Goal: Information Seeking & Learning: Learn about a topic

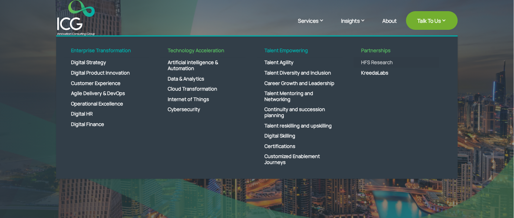
click at [380, 61] on link "HFS Research" at bounding box center [397, 62] width 86 height 10
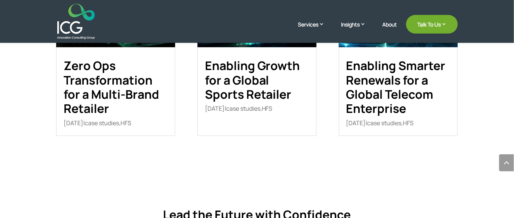
scroll to position [1116, 0]
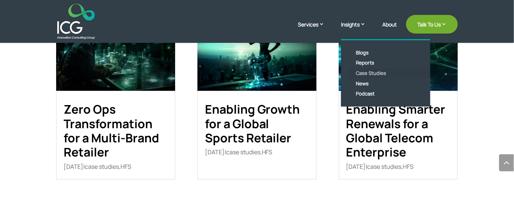
click at [373, 74] on link "Case Studies" at bounding box center [391, 73] width 86 height 10
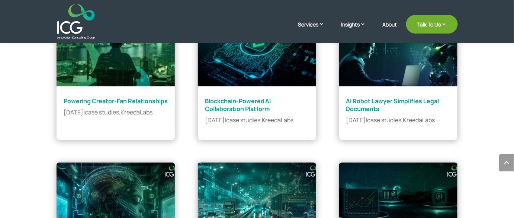
scroll to position [372, 0]
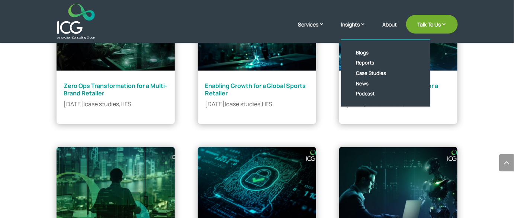
click at [353, 23] on link "Insights" at bounding box center [357, 29] width 32 height 19
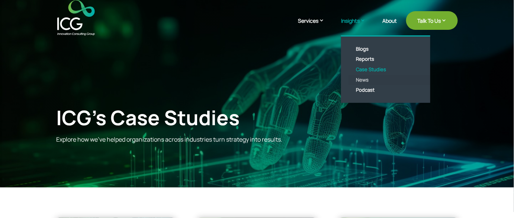
click at [366, 81] on link "News" at bounding box center [391, 80] width 86 height 10
